Goal: Information Seeking & Learning: Learn about a topic

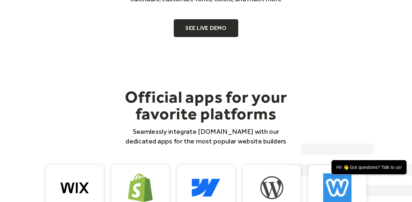
scroll to position [459, 0]
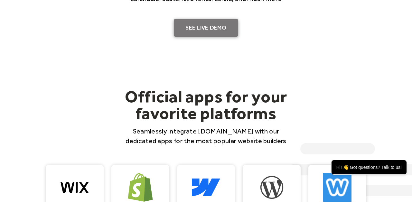
click at [185, 32] on link "SEE LIVE DEMO" at bounding box center [206, 28] width 64 height 18
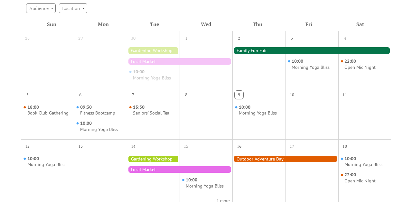
scroll to position [158, 0]
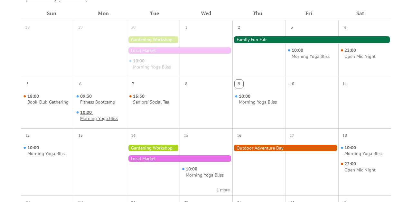
click at [93, 114] on span "10:00" at bounding box center [86, 112] width 13 height 6
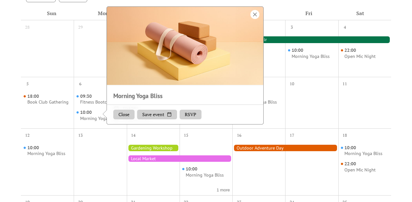
click at [256, 13] on div at bounding box center [255, 14] width 9 height 9
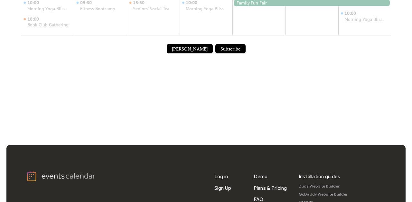
scroll to position [460, 0]
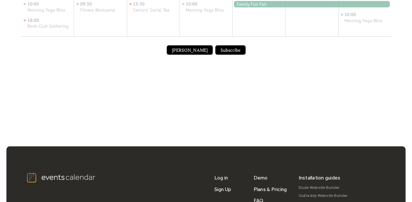
click at [189, 55] on div "Submit Event Subscribe" at bounding box center [206, 50] width 370 height 18
click at [189, 52] on button "[PERSON_NAME]" at bounding box center [190, 50] width 46 height 10
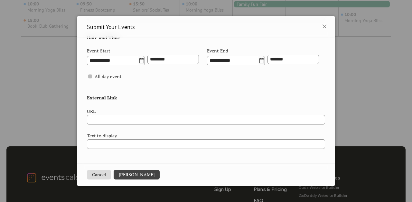
scroll to position [254, 0]
click at [322, 28] on icon at bounding box center [325, 27] width 8 height 8
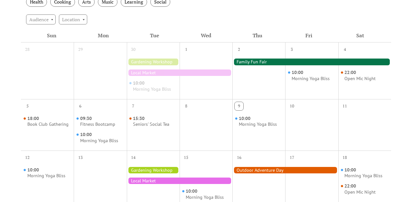
scroll to position [135, 0]
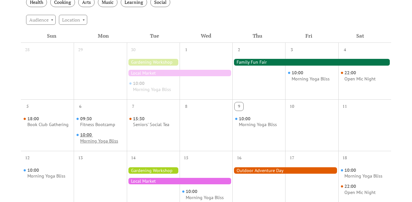
click at [99, 138] on div "Morning Yoga Bliss" at bounding box center [99, 141] width 38 height 6
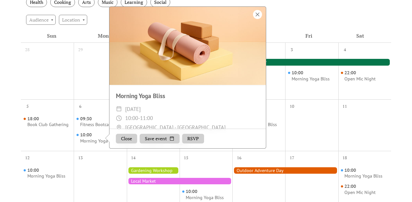
click at [258, 15] on div at bounding box center [257, 14] width 9 height 9
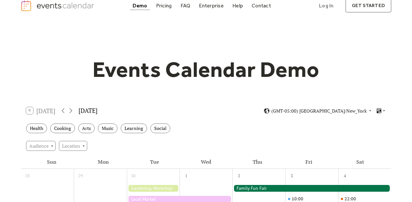
scroll to position [0, 0]
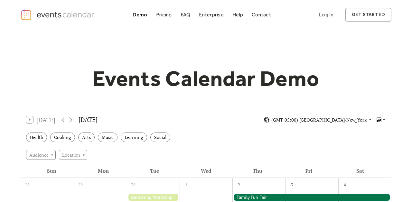
click at [166, 15] on div "Pricing" at bounding box center [164, 15] width 16 height 4
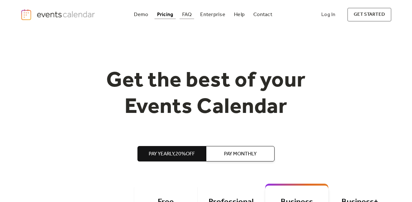
click at [187, 16] on div "FAQ" at bounding box center [187, 15] width 10 height 4
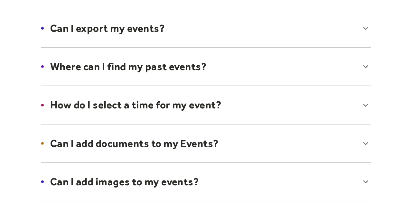
scroll to position [181, 0]
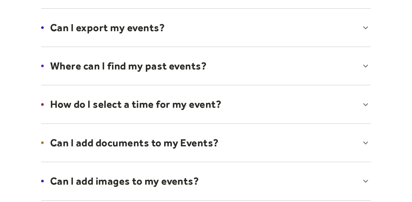
click at [145, 26] on div at bounding box center [206, 27] width 343 height 39
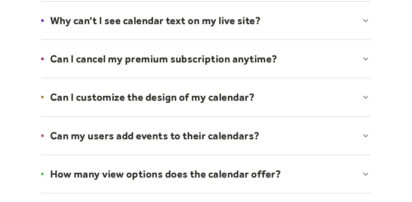
scroll to position [0, 0]
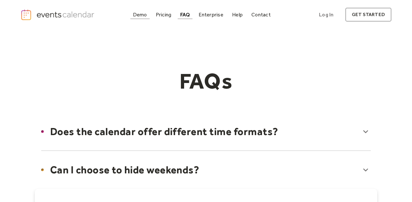
click at [140, 16] on div "Demo" at bounding box center [140, 15] width 14 height 4
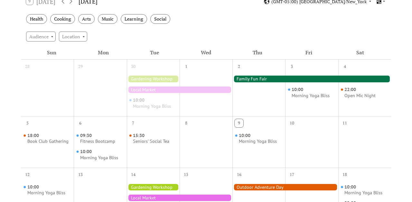
scroll to position [119, 0]
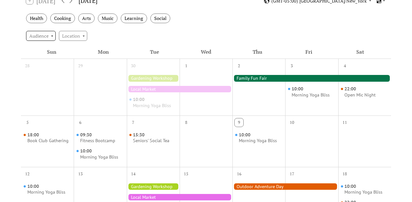
click at [51, 37] on div "Audience" at bounding box center [41, 36] width 30 height 10
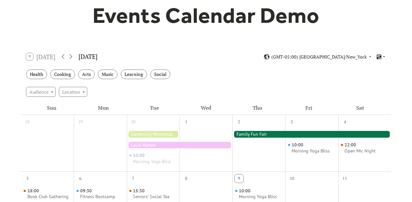
scroll to position [0, 0]
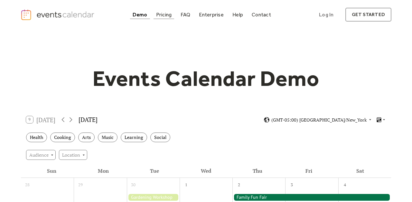
click at [170, 14] on div "Pricing" at bounding box center [164, 15] width 16 height 4
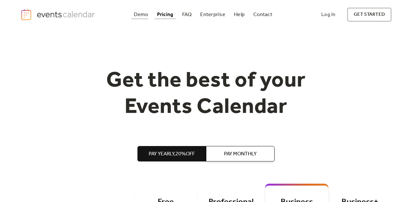
click at [143, 13] on div "Demo" at bounding box center [141, 15] width 14 height 4
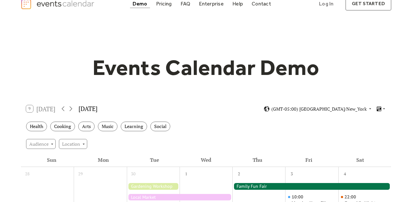
scroll to position [12, 0]
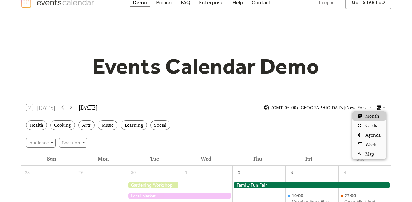
click at [382, 106] on icon at bounding box center [384, 108] width 4 height 4
click at [377, 134] on span "Agenda" at bounding box center [372, 135] width 15 height 7
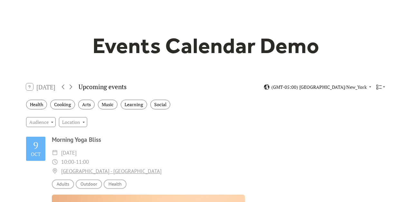
scroll to position [0, 0]
